Goal: Navigation & Orientation: Find specific page/section

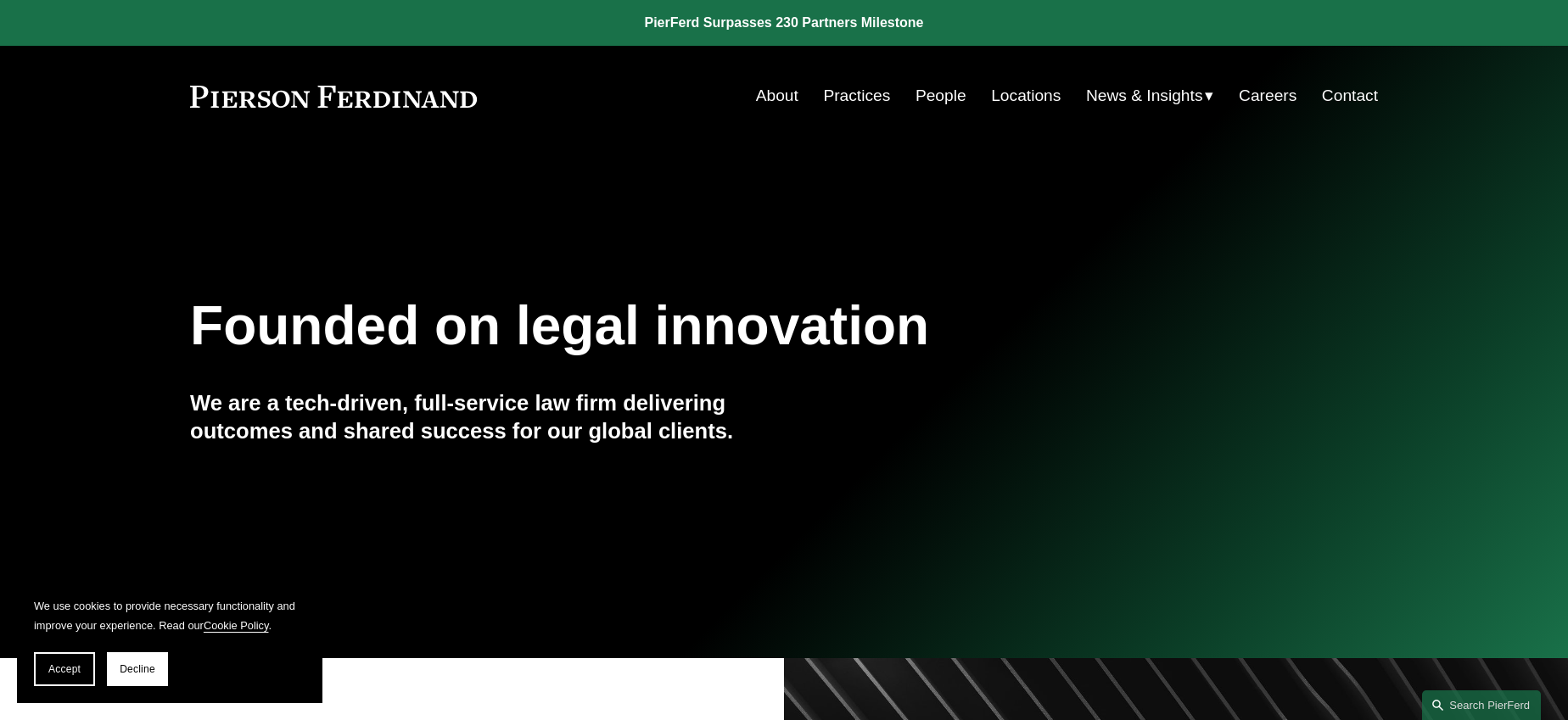
click at [867, 111] on link "Practices" at bounding box center [857, 96] width 67 height 33
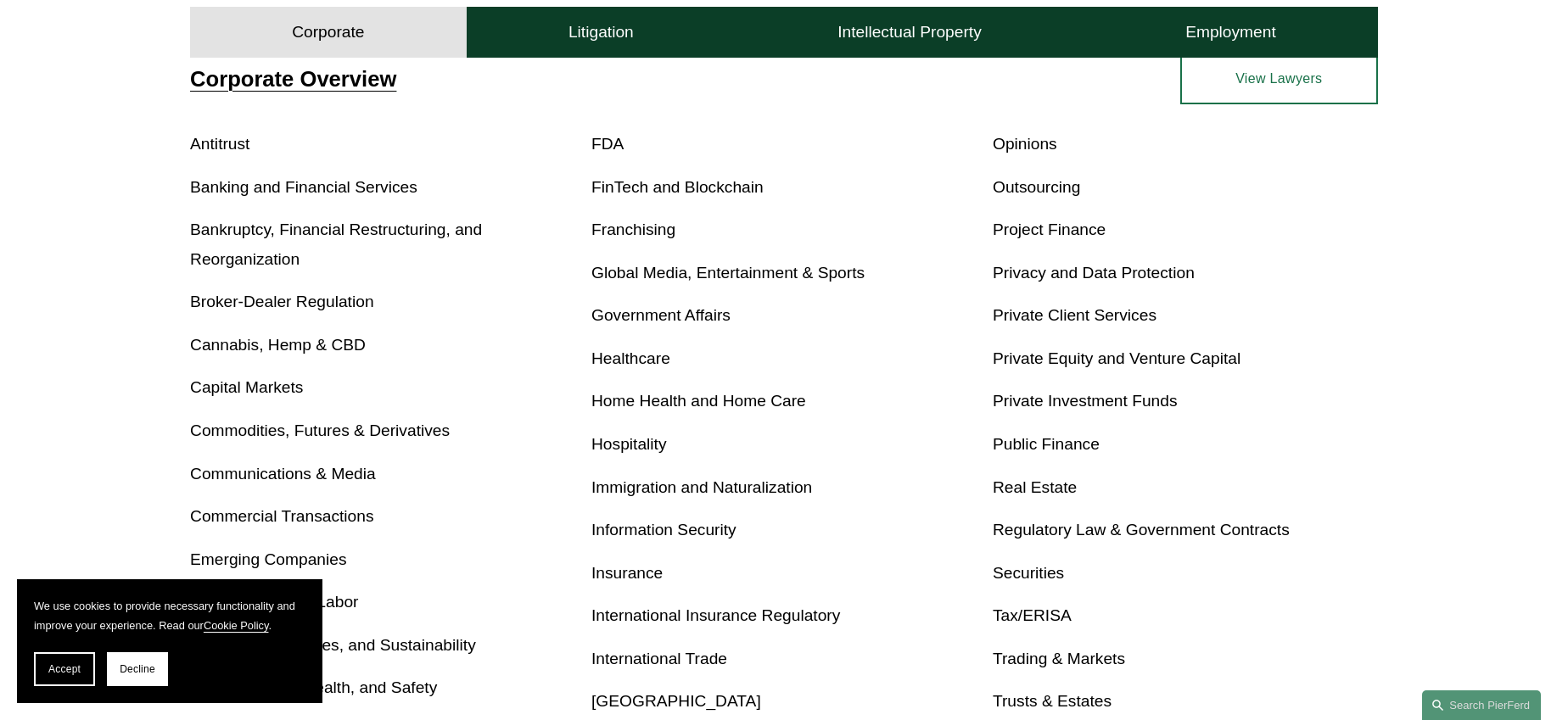
scroll to position [671, 0]
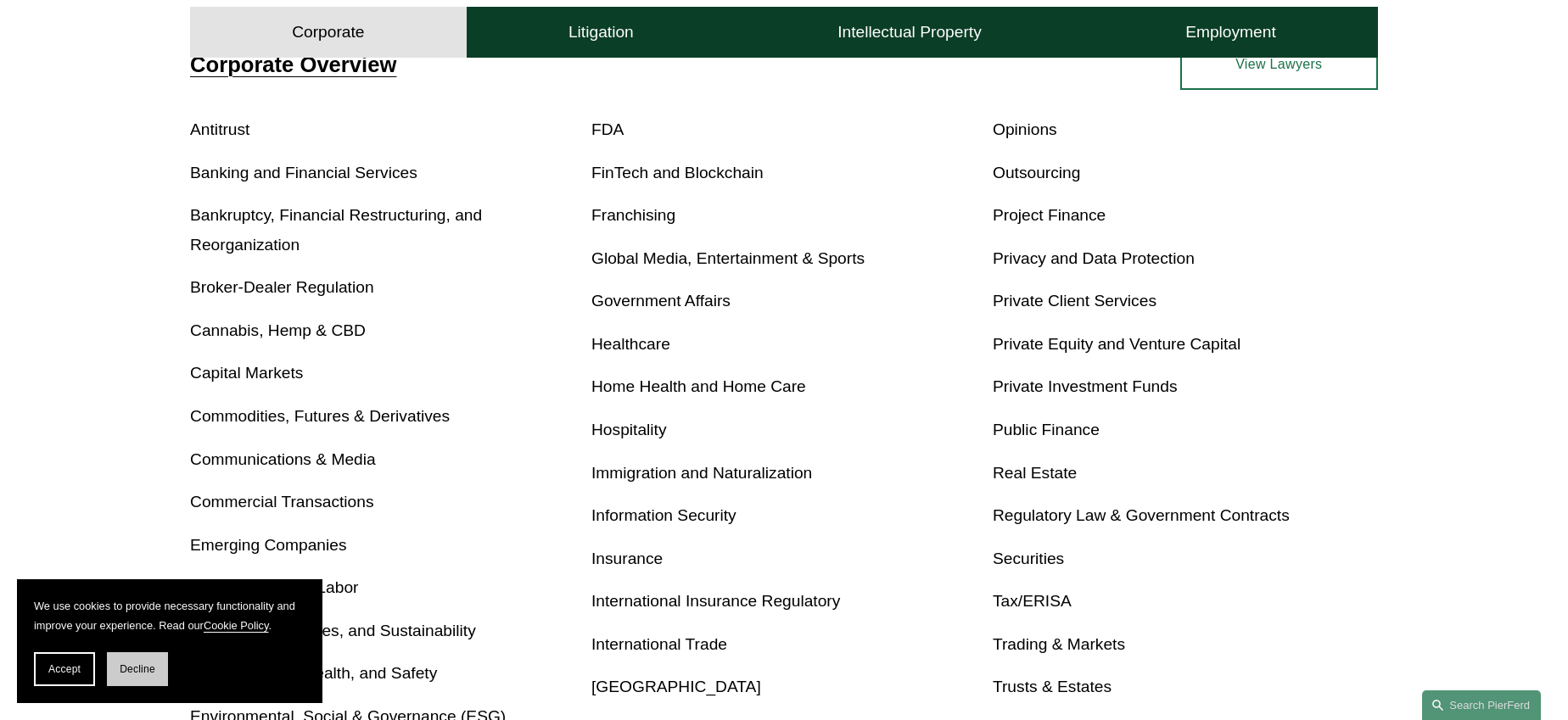
click at [136, 668] on span "Decline" at bounding box center [137, 669] width 35 height 11
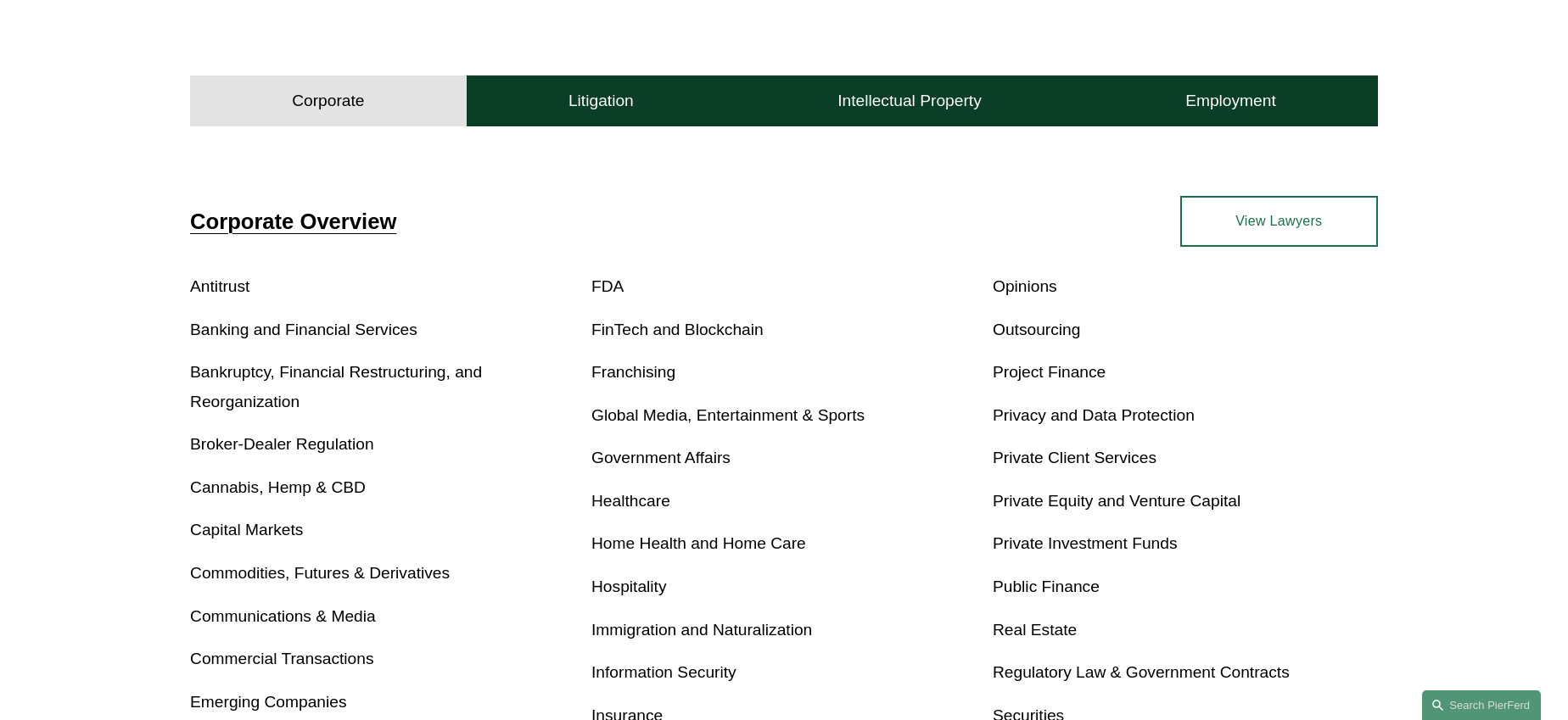
scroll to position [441, 0]
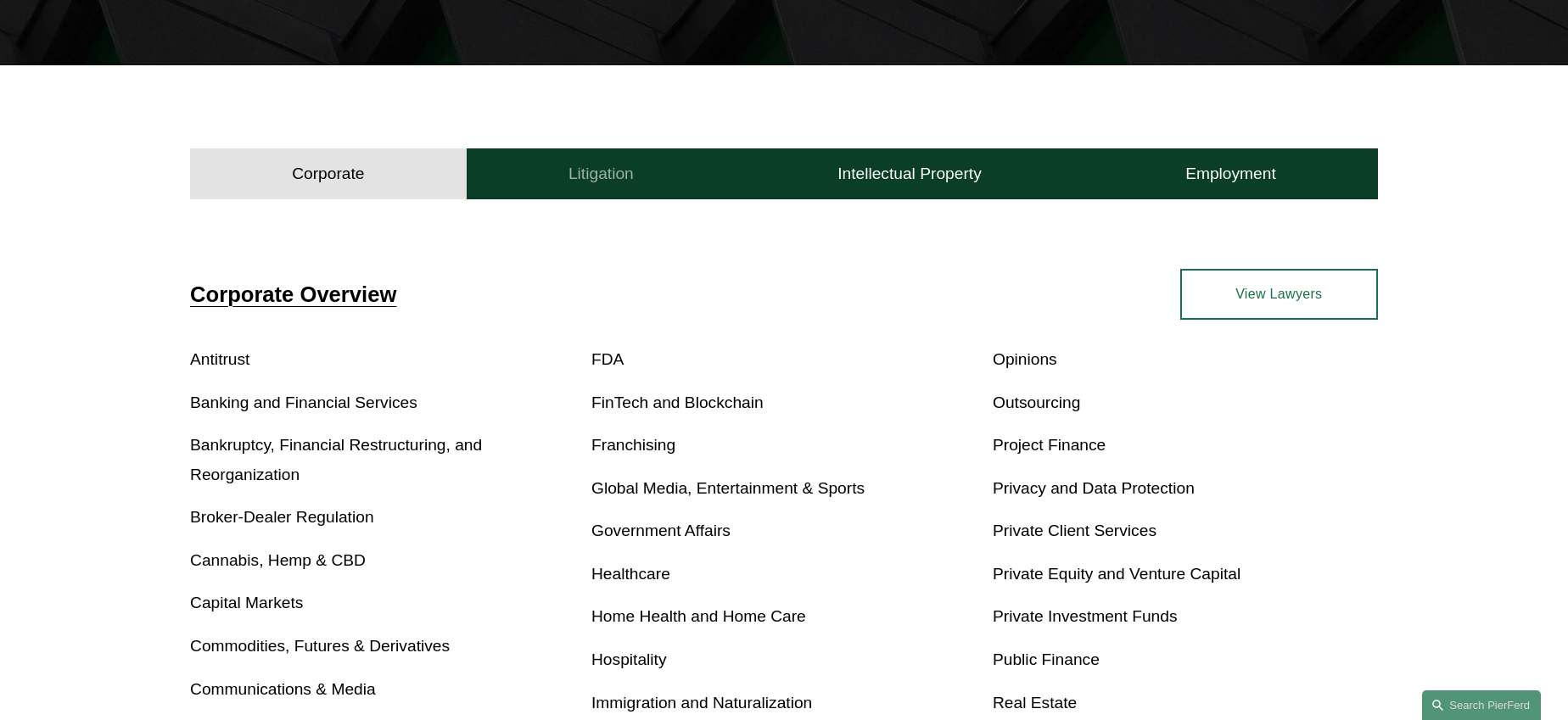
click at [560, 164] on button "Litigation" at bounding box center [601, 174] width 269 height 51
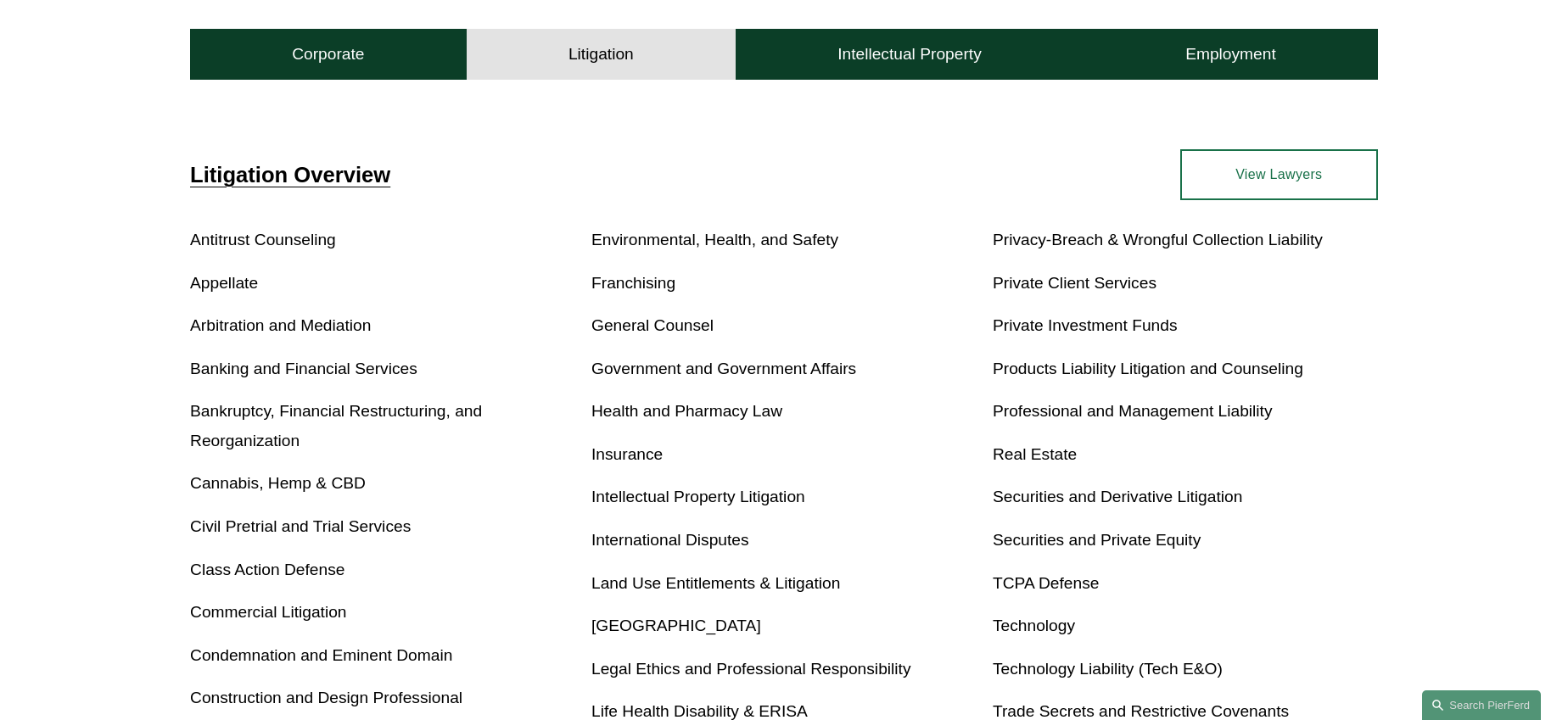
scroll to position [557, 0]
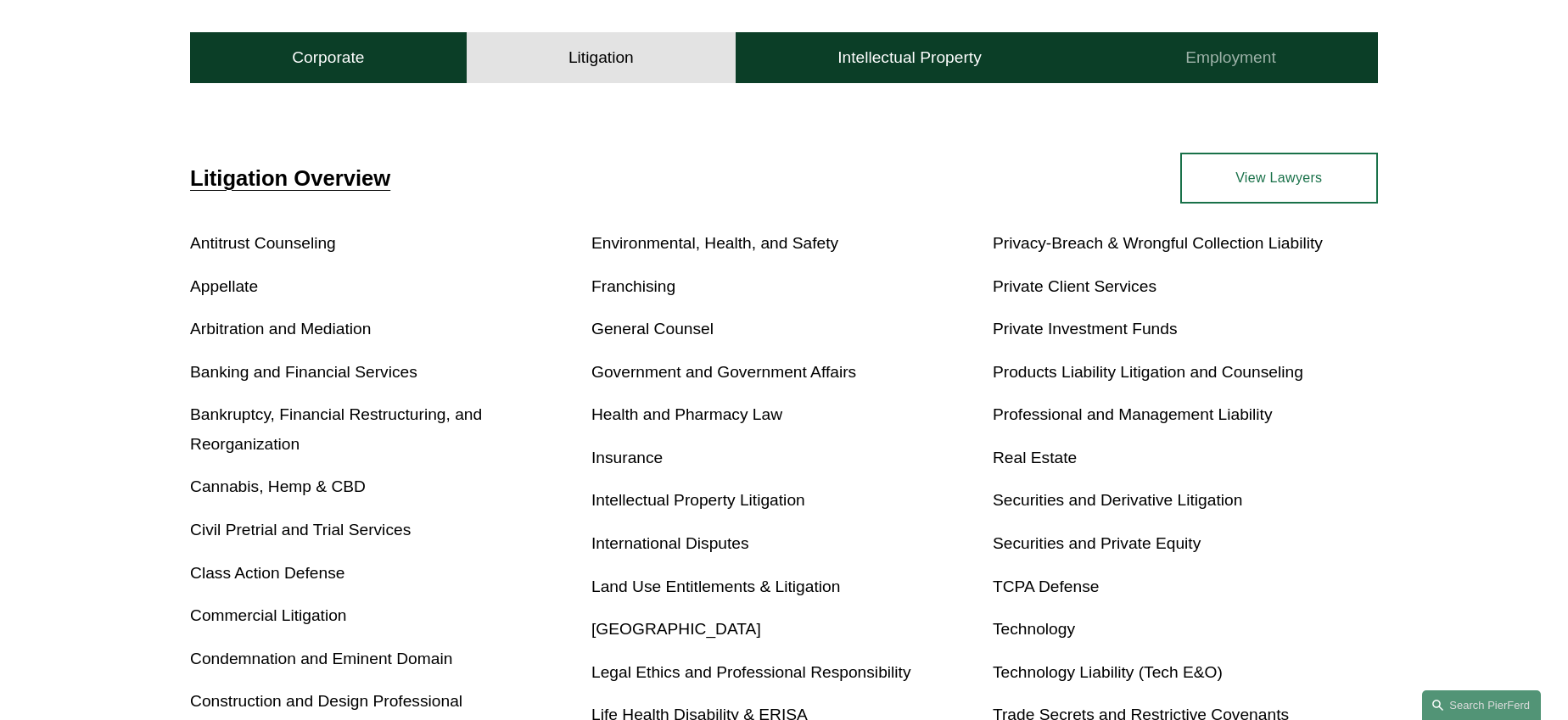
click at [1291, 60] on button "Employment" at bounding box center [1230, 58] width 294 height 51
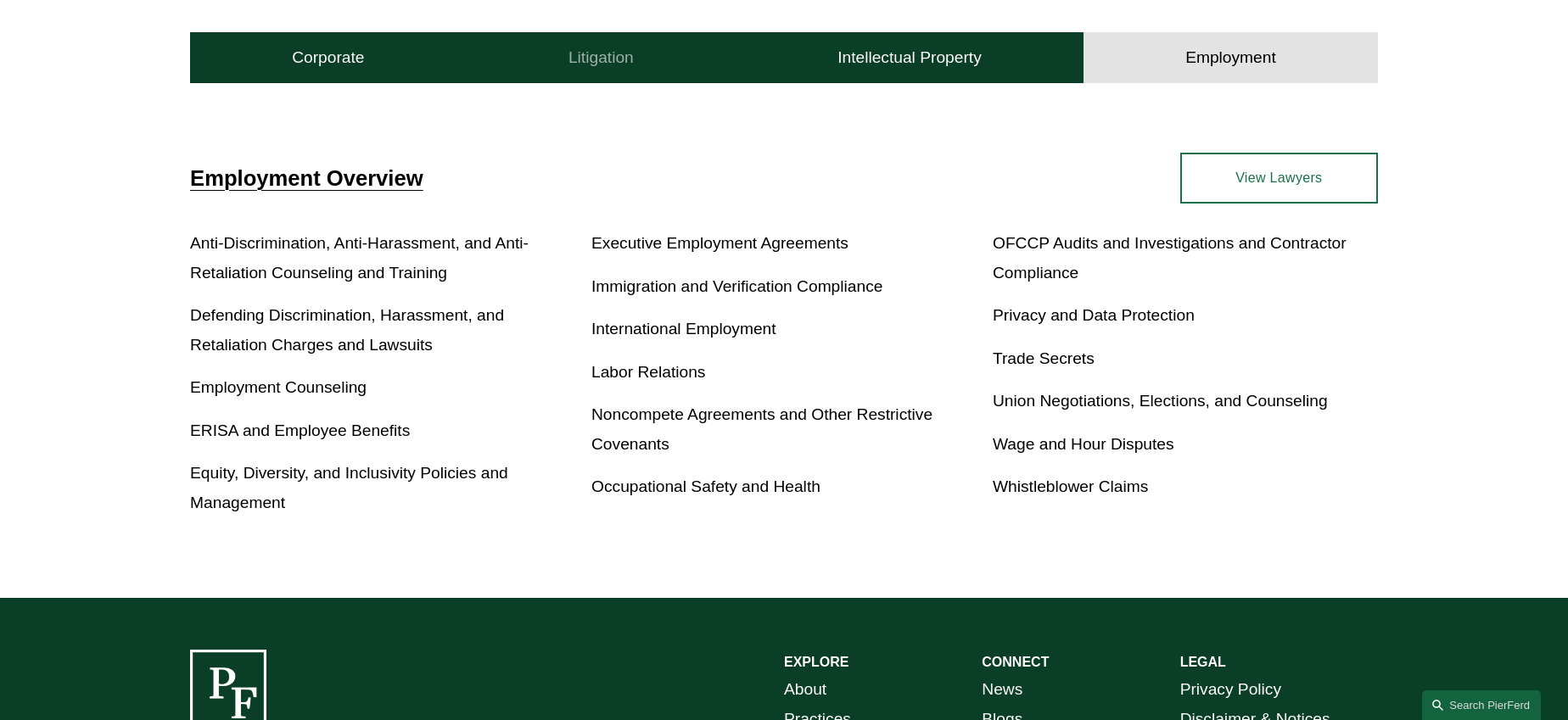
click at [621, 68] on button "Litigation" at bounding box center [601, 58] width 269 height 51
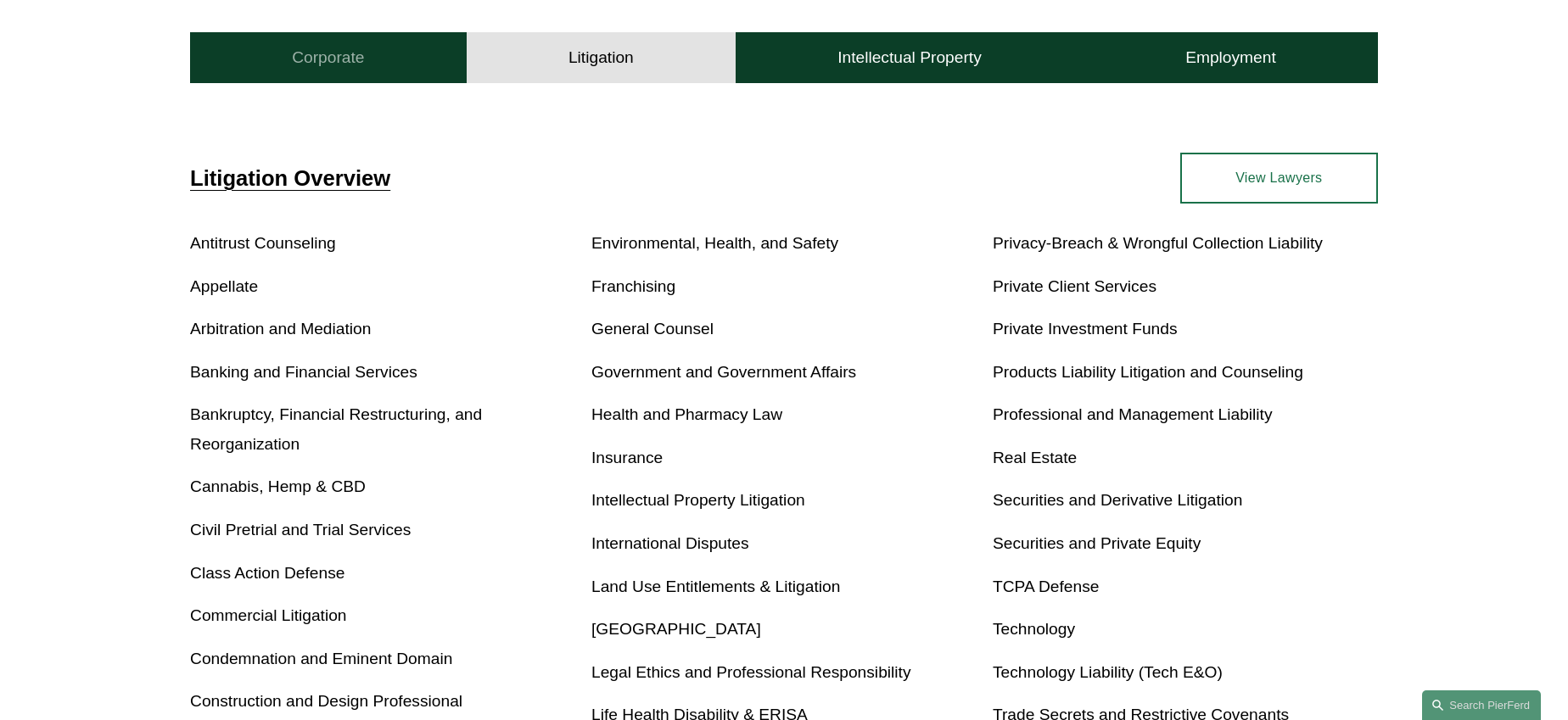
click at [402, 69] on button "Corporate" at bounding box center [329, 58] width 277 height 51
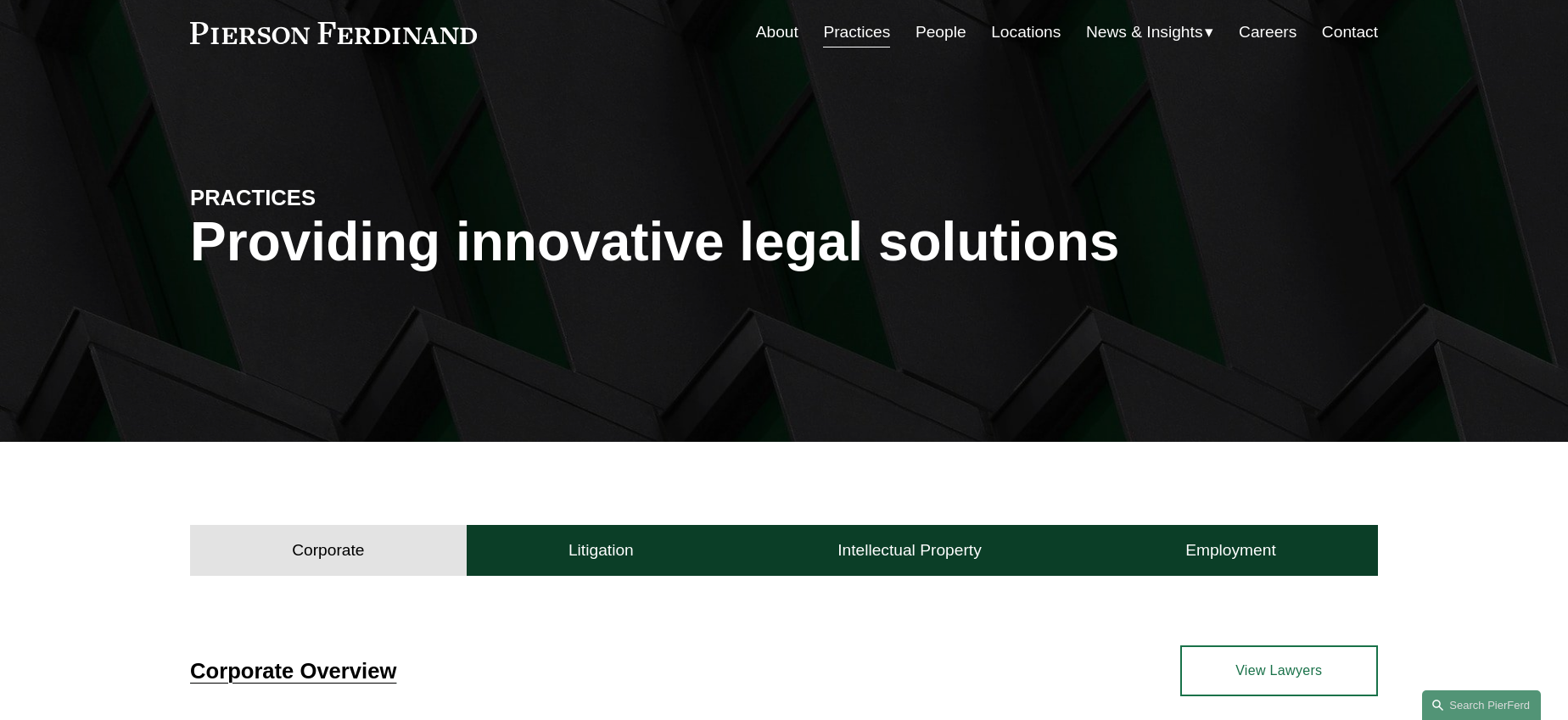
scroll to position [0, 0]
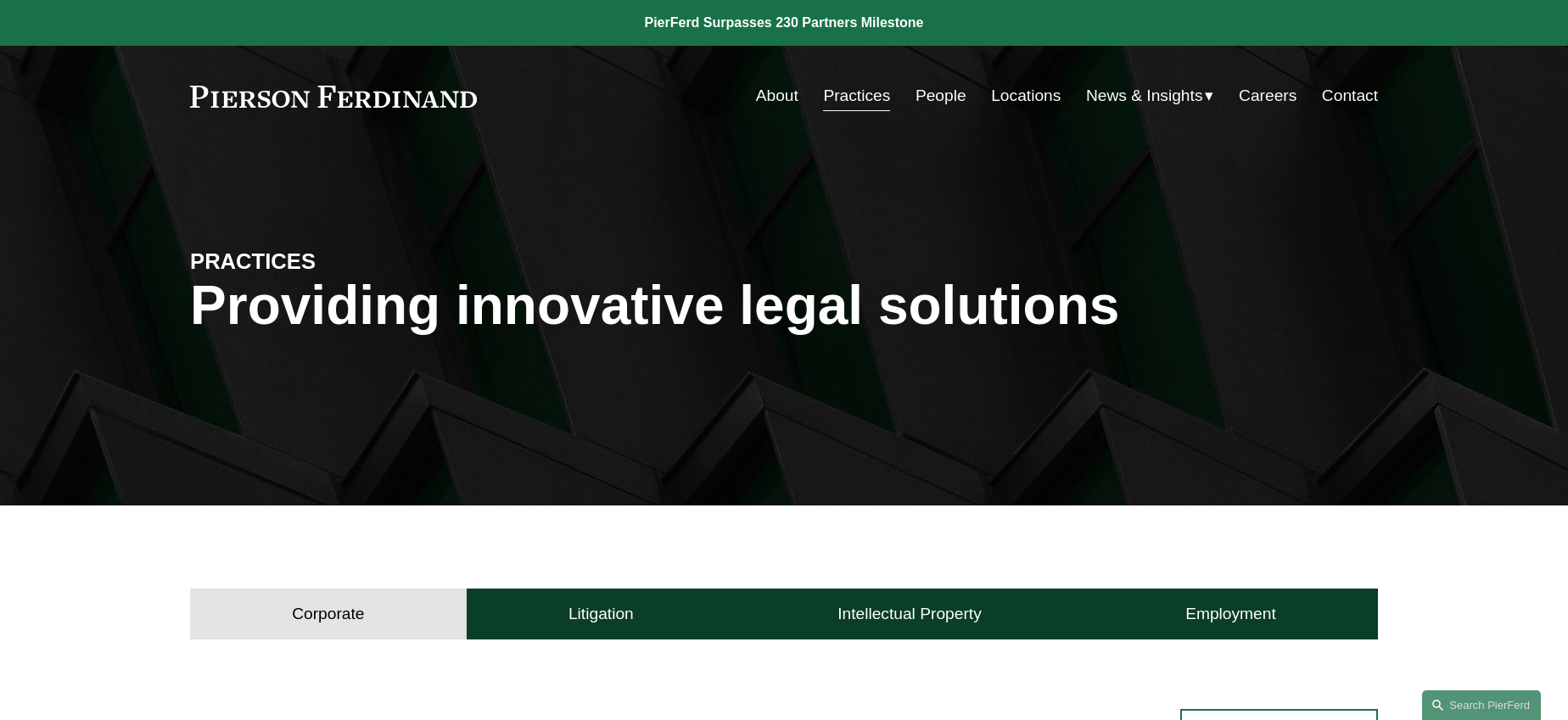
click at [1026, 92] on link "Locations" at bounding box center [1026, 96] width 70 height 33
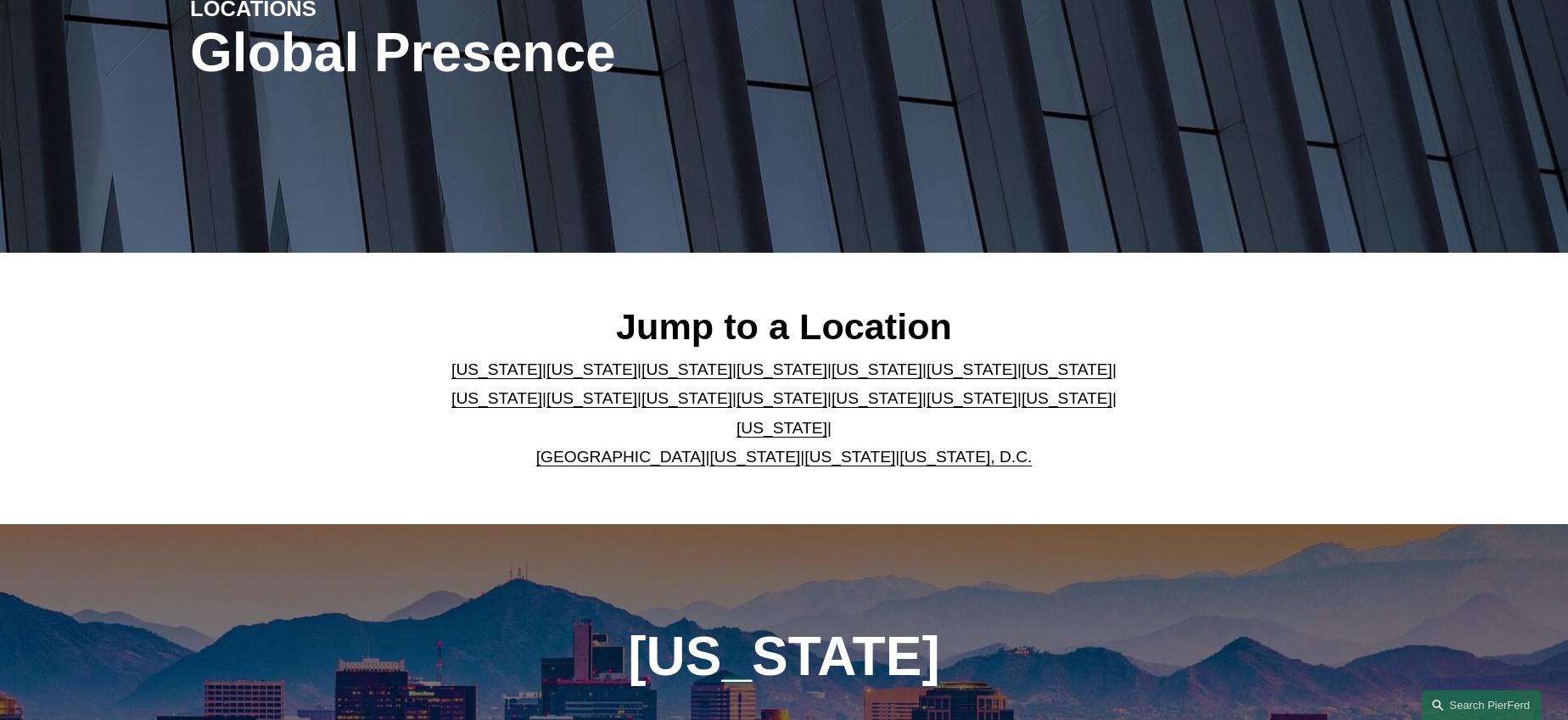
scroll to position [411, 0]
